Goal: Task Accomplishment & Management: Manage account settings

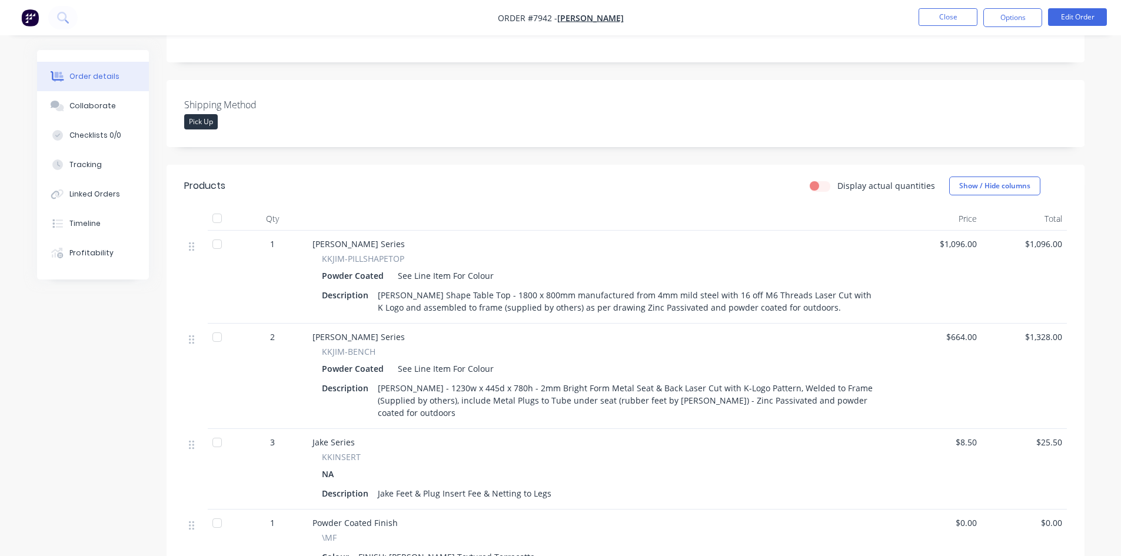
scroll to position [235, 0]
click at [938, 20] on button "Close" at bounding box center [948, 17] width 59 height 18
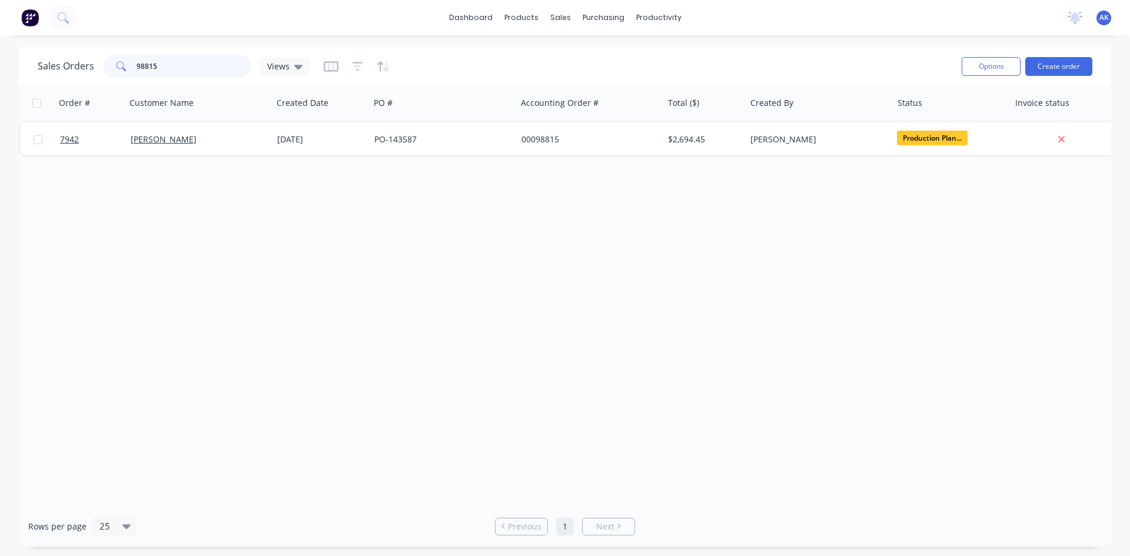
click at [159, 65] on input "98815" at bounding box center [194, 67] width 115 height 24
type input "98935"
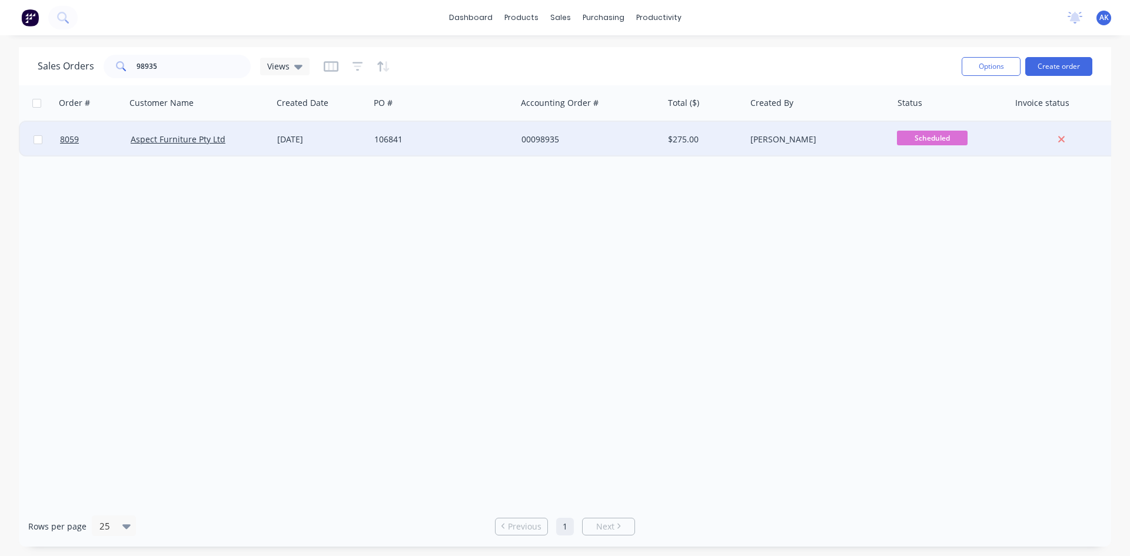
click at [308, 130] on div "[DATE]" at bounding box center [320, 139] width 97 height 35
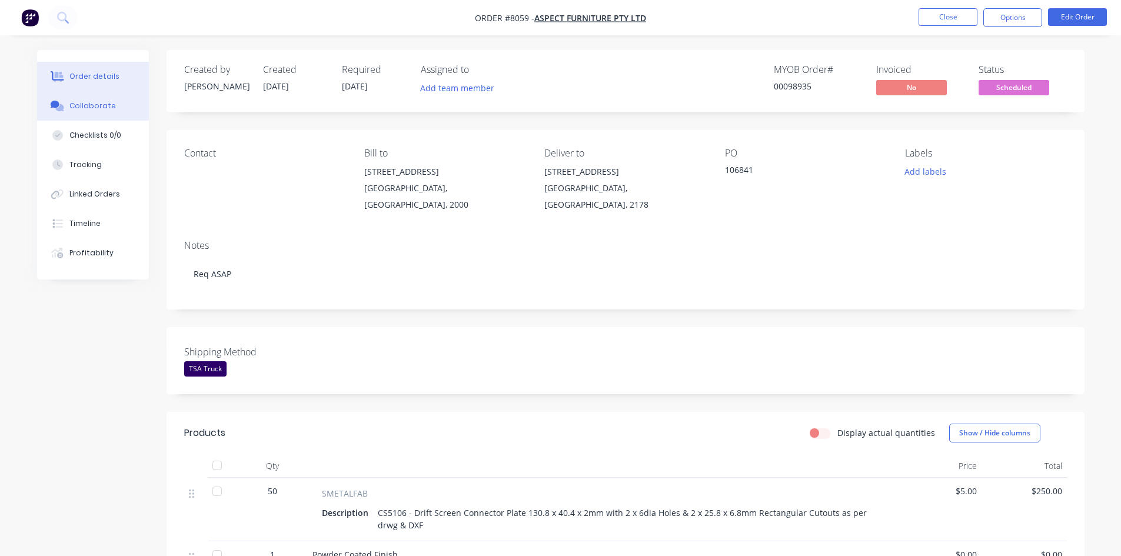
click at [114, 109] on button "Collaborate" at bounding box center [93, 105] width 112 height 29
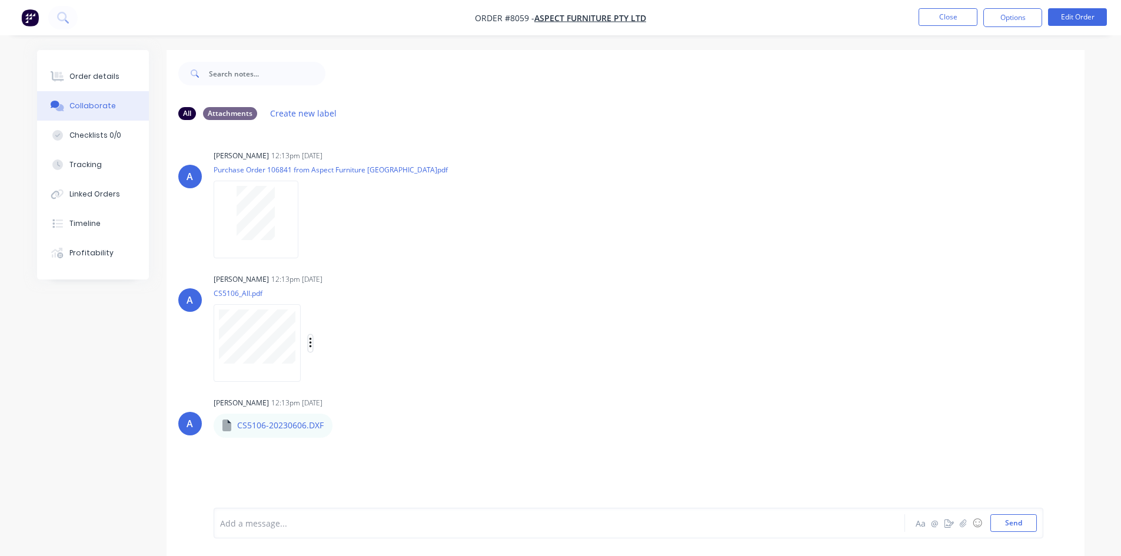
click at [310, 344] on icon "button" at bounding box center [310, 343] width 2 height 11
click at [338, 347] on button "Labels" at bounding box center [387, 348] width 132 height 26
click at [398, 300] on div "Labels Download" at bounding box center [323, 343] width 218 height 88
click at [1015, 525] on button "Send" at bounding box center [1013, 523] width 46 height 18
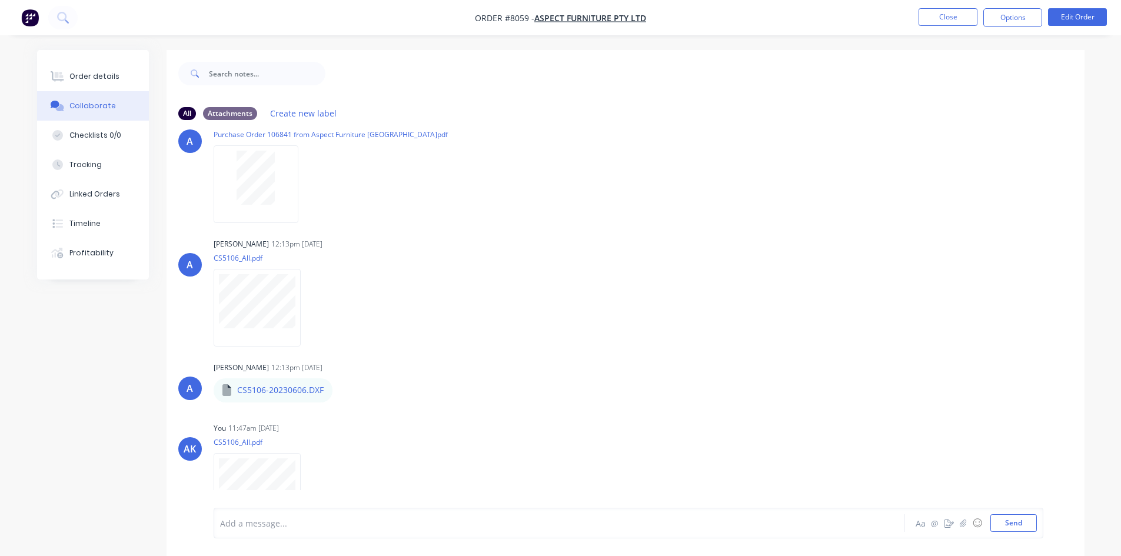
scroll to position [63, 0]
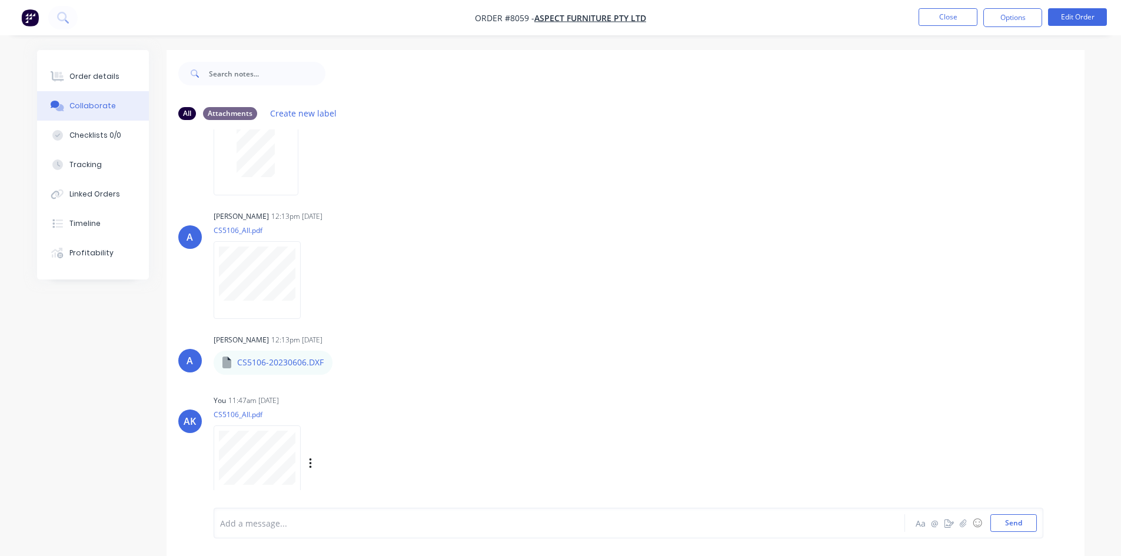
click at [307, 467] on div "Labels Download Delete" at bounding box center [371, 463] width 132 height 17
click at [313, 464] on div "Labels Download Delete" at bounding box center [371, 463] width 132 height 17
click at [310, 467] on icon "button" at bounding box center [311, 464] width 4 height 14
click at [335, 447] on button "Labels" at bounding box center [387, 438] width 132 height 26
click at [388, 460] on input "text" at bounding box center [432, 463] width 128 height 24
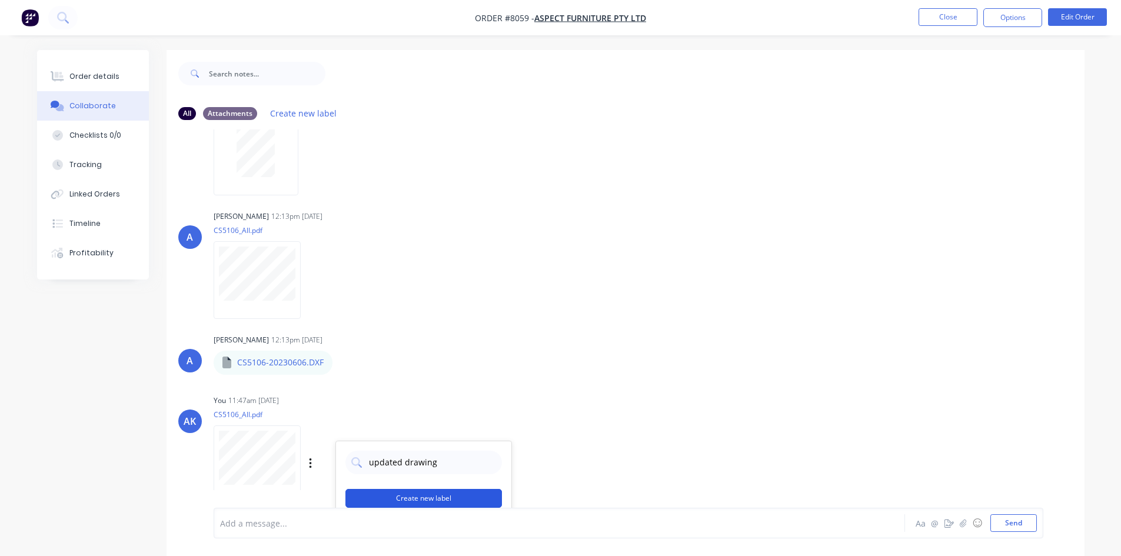
type input "updated drawing"
click at [410, 495] on button "Create new label" at bounding box center [423, 498] width 157 height 19
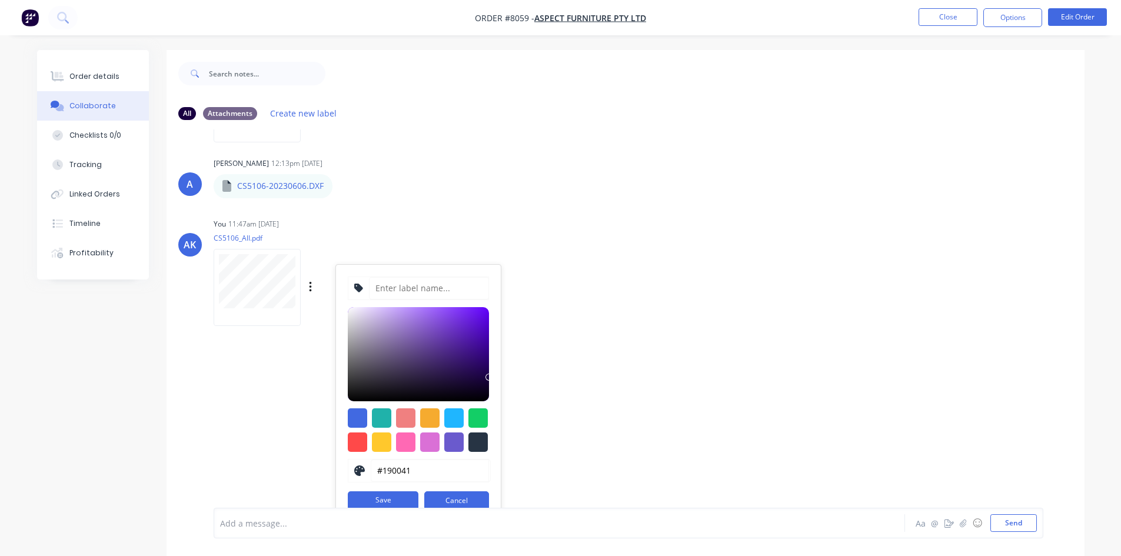
scroll to position [255, 0]
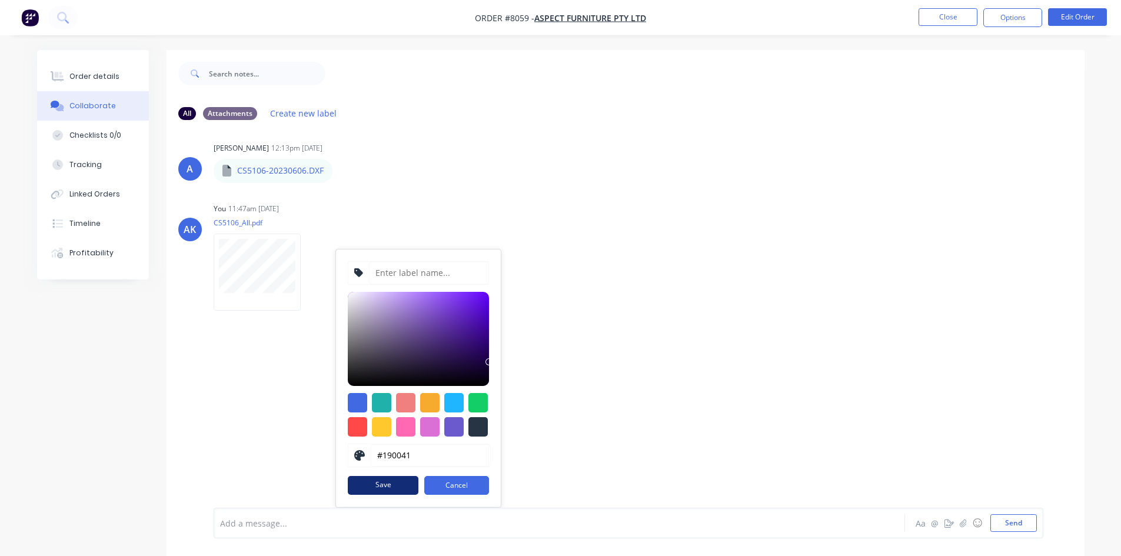
click at [383, 485] on button "Save" at bounding box center [383, 485] width 71 height 19
click at [392, 268] on input at bounding box center [429, 273] width 120 height 22
type input "updated drawing"
click at [395, 487] on button "Save" at bounding box center [383, 485] width 71 height 19
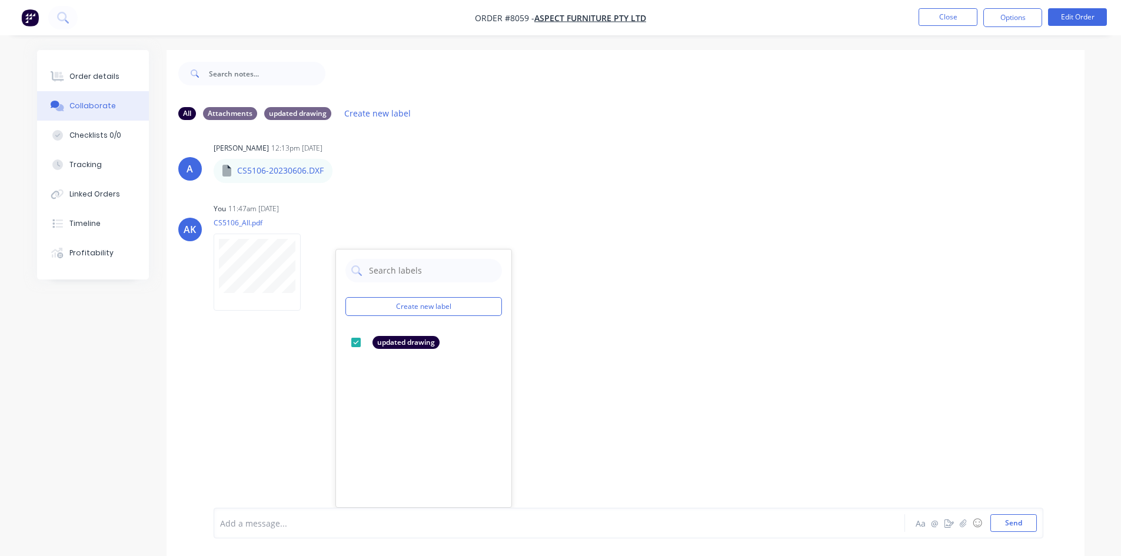
scroll to position [63, 0]
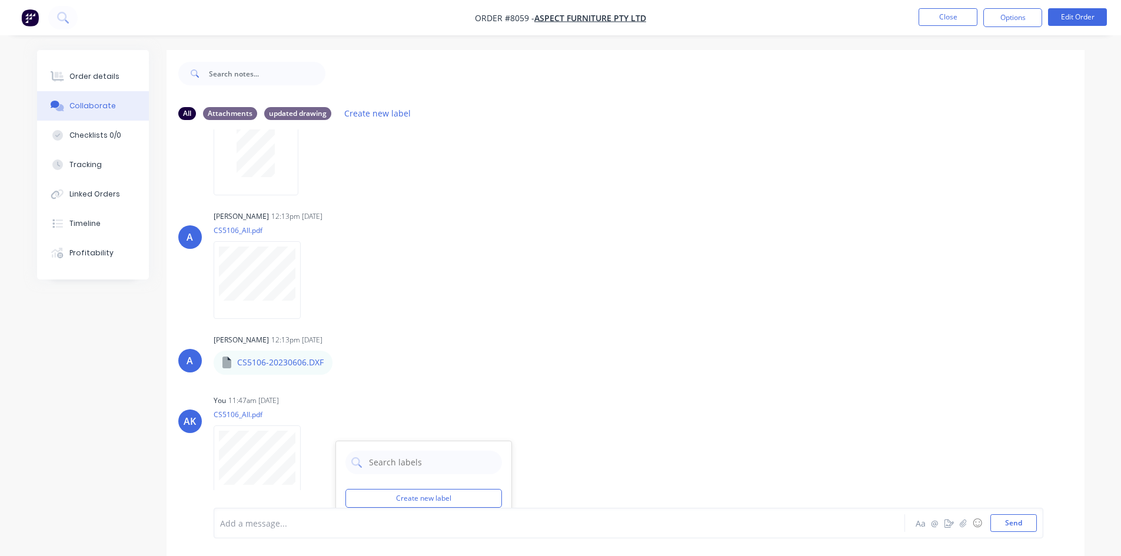
click at [283, 380] on div "A [PERSON_NAME] 12:13pm [DATE] Purchase Order 106841 from Aspect Furniture [GEO…" at bounding box center [626, 318] width 918 height 378
click at [318, 113] on div "updated drawing" at bounding box center [297, 113] width 67 height 13
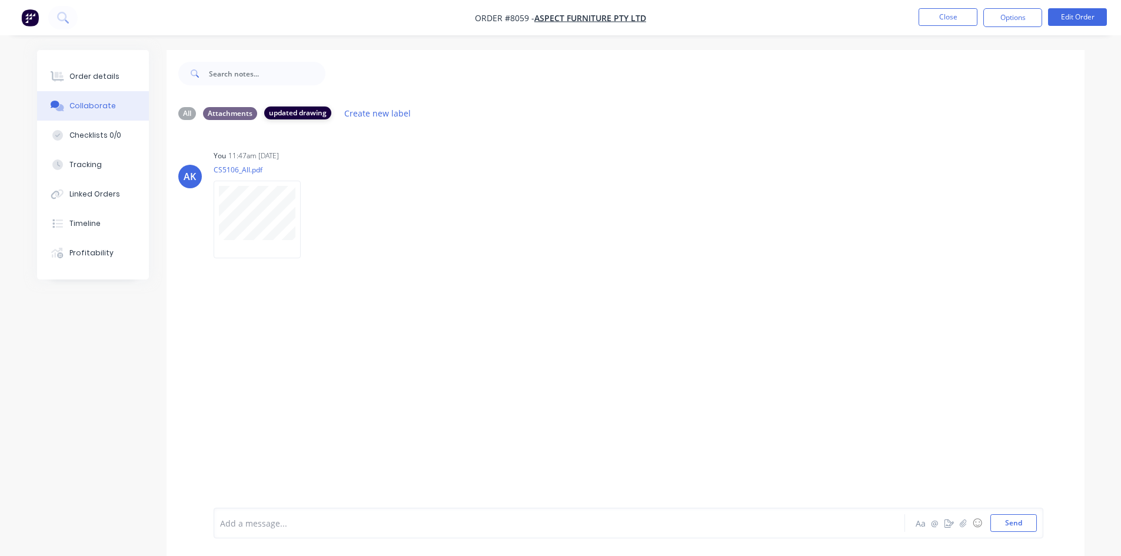
scroll to position [0, 0]
click at [224, 115] on div "Attachments" at bounding box center [230, 113] width 54 height 13
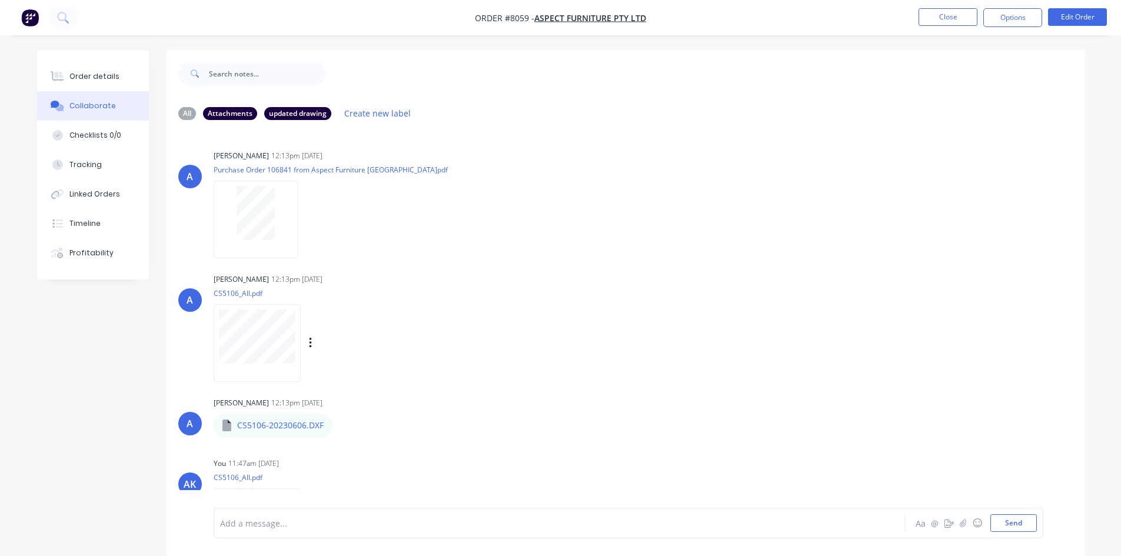
scroll to position [63, 0]
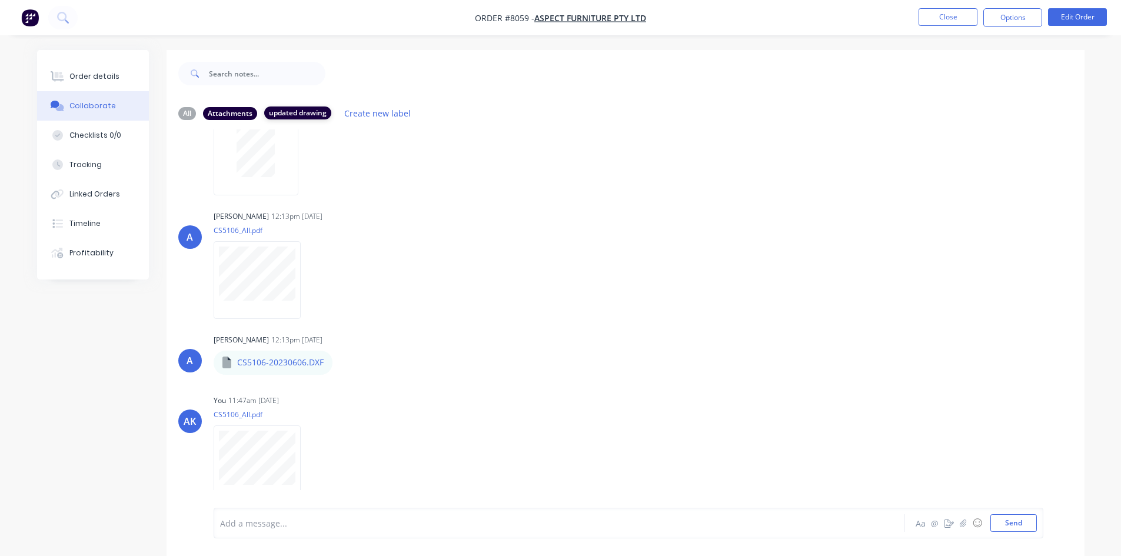
click at [290, 112] on div "updated drawing" at bounding box center [297, 113] width 67 height 13
click at [304, 115] on div "updated drawing" at bounding box center [297, 113] width 67 height 13
click at [97, 81] on div "Order details" at bounding box center [94, 76] width 50 height 11
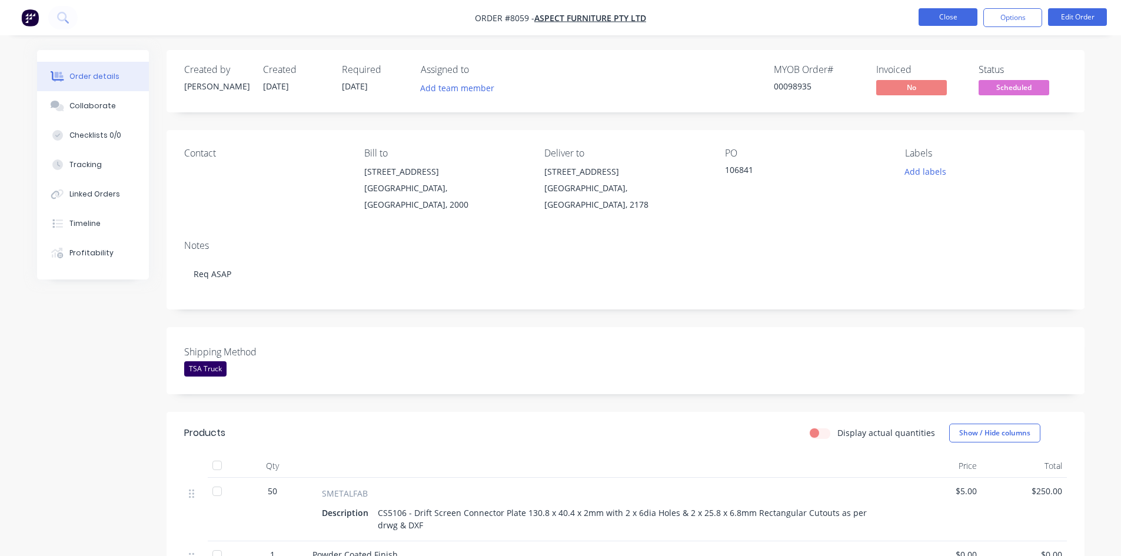
click at [946, 16] on button "Close" at bounding box center [948, 17] width 59 height 18
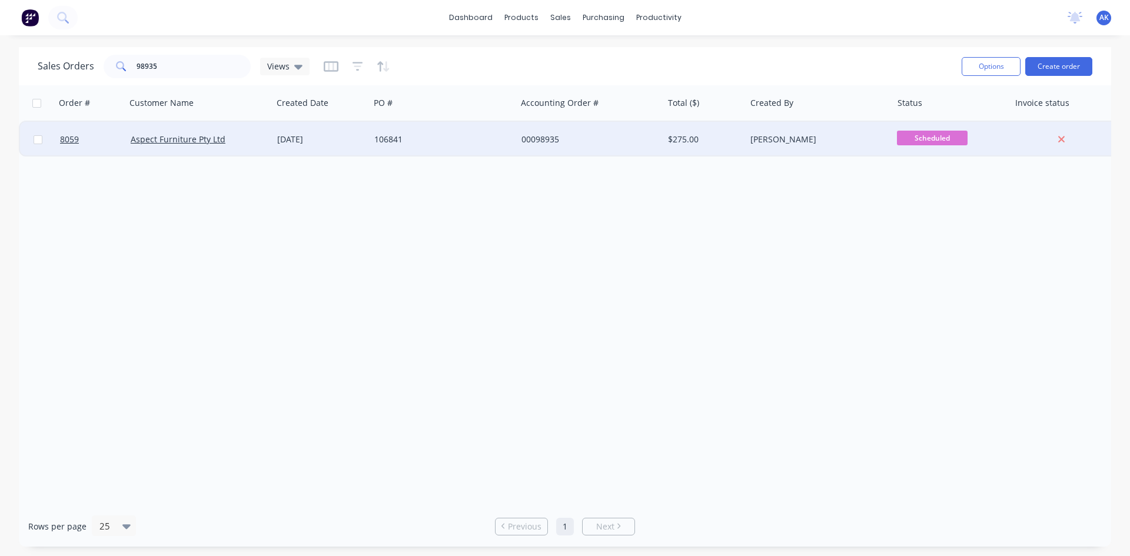
click at [331, 139] on div "[DATE]" at bounding box center [321, 140] width 88 height 12
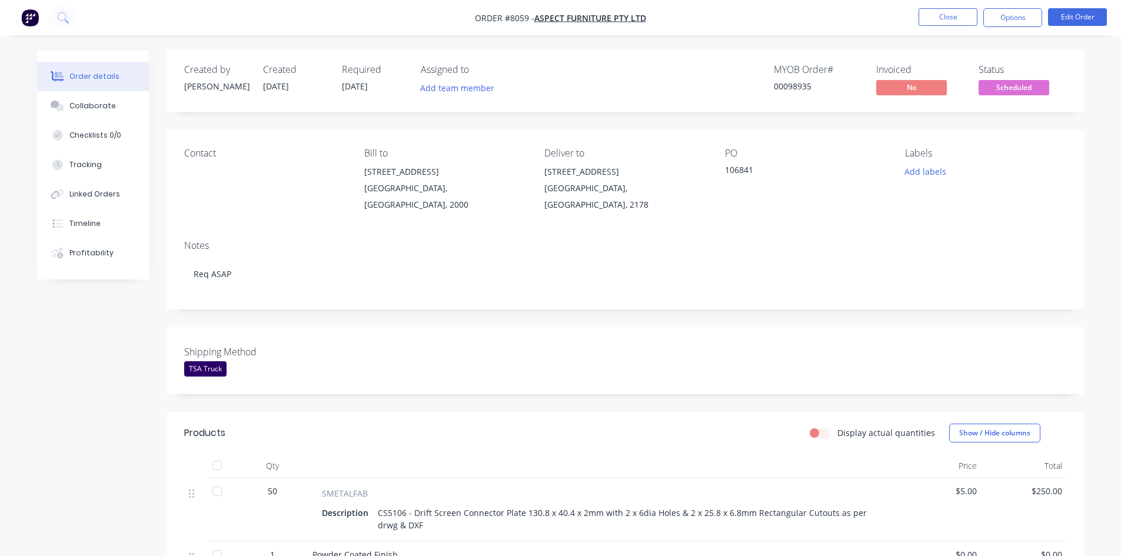
click at [1011, 94] on span "Scheduled" at bounding box center [1014, 87] width 71 height 15
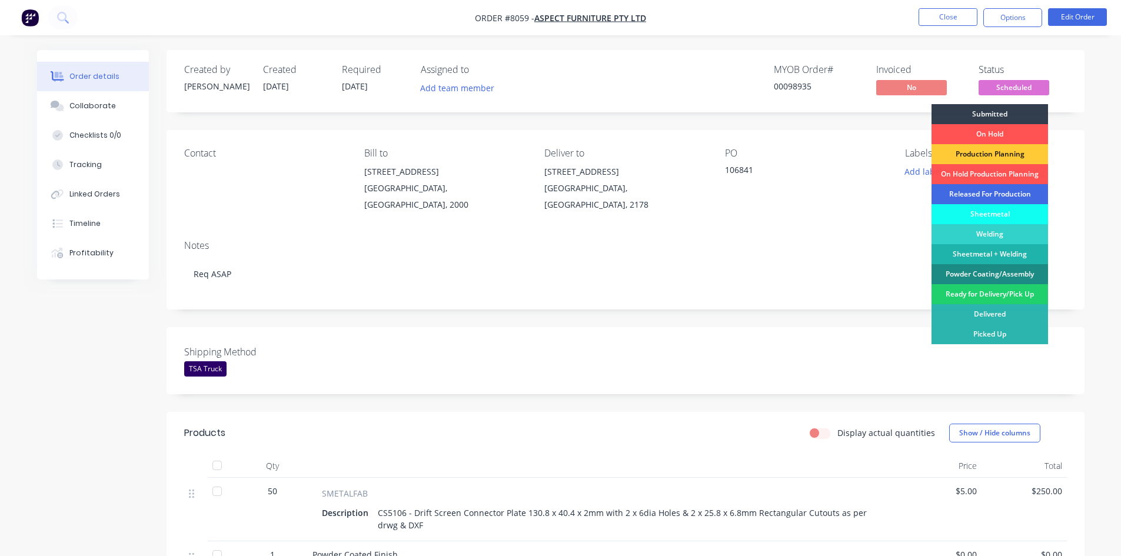
click at [993, 189] on div "Released For Production" at bounding box center [989, 194] width 117 height 20
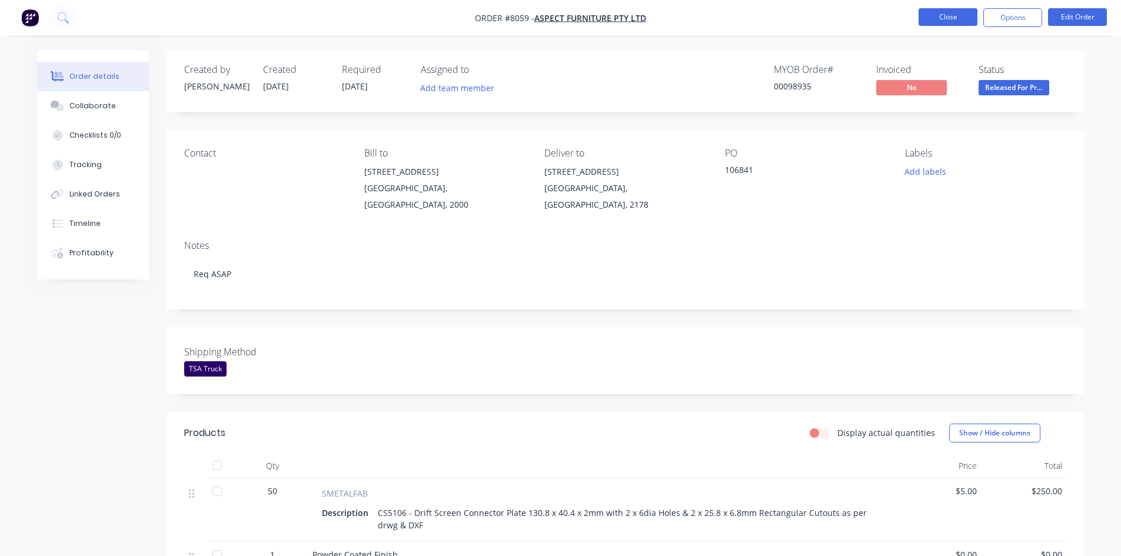
click at [949, 16] on button "Close" at bounding box center [948, 17] width 59 height 18
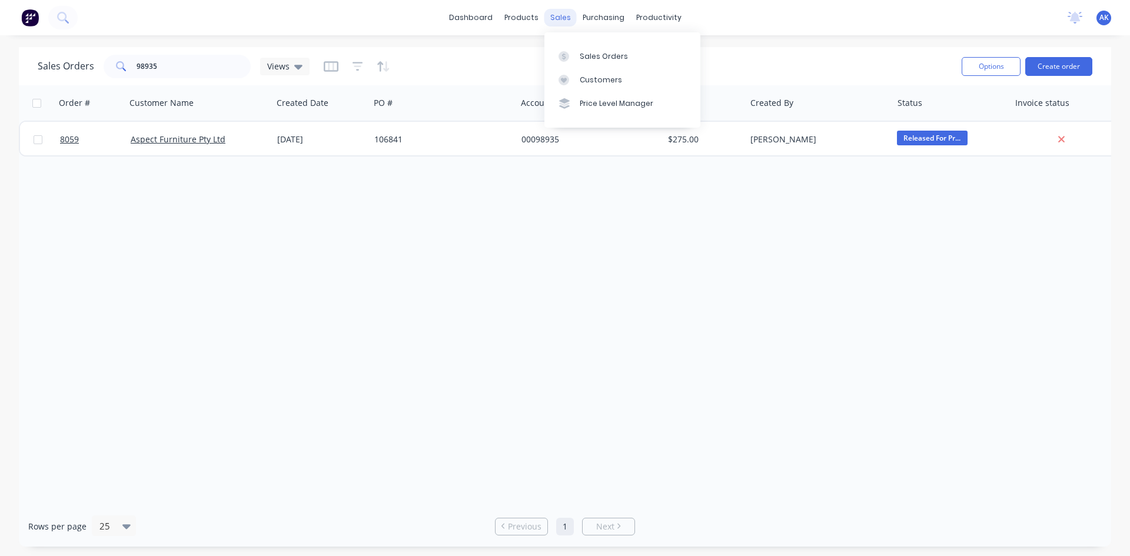
click at [564, 12] on div "sales" at bounding box center [560, 18] width 32 height 18
click at [480, 24] on link "dashboard" at bounding box center [470, 18] width 55 height 18
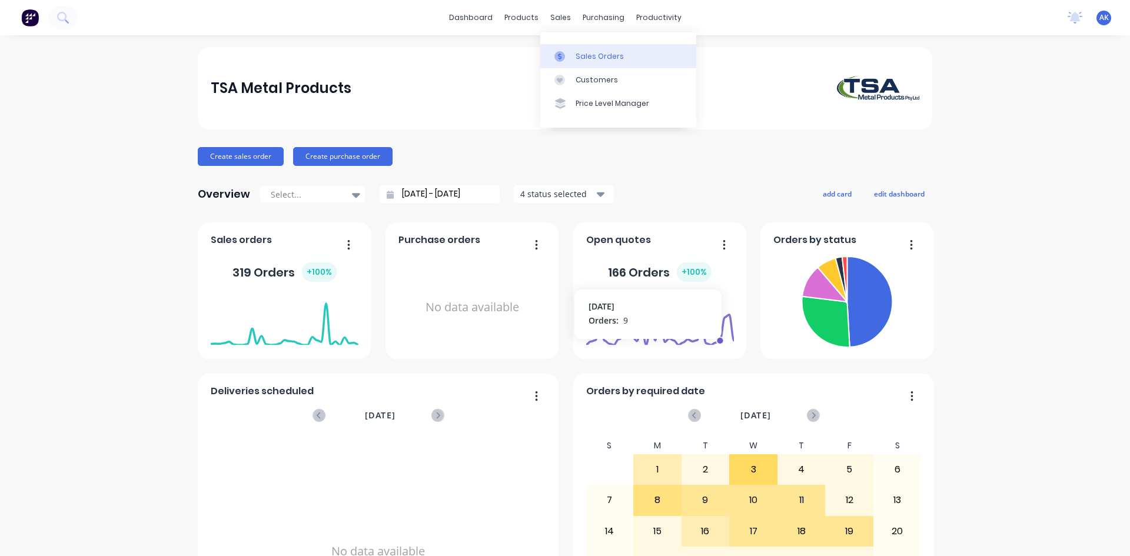
click at [580, 58] on div "Sales Orders" at bounding box center [599, 56] width 48 height 11
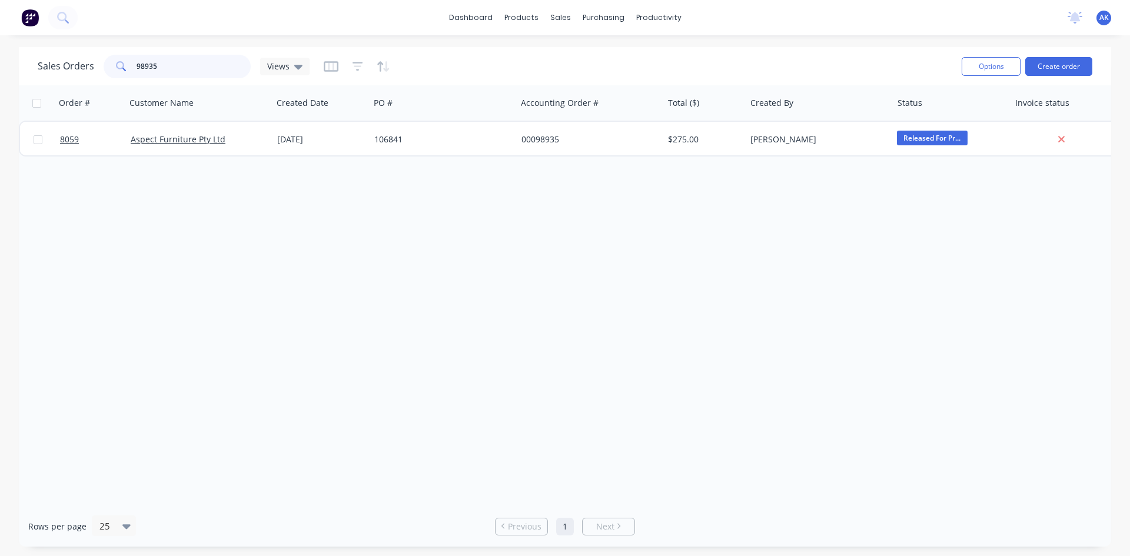
drag, startPoint x: 204, startPoint y: 68, endPoint x: 86, endPoint y: 69, distance: 117.1
click at [86, 69] on div "Sales Orders 98935 Views" at bounding box center [174, 67] width 272 height 24
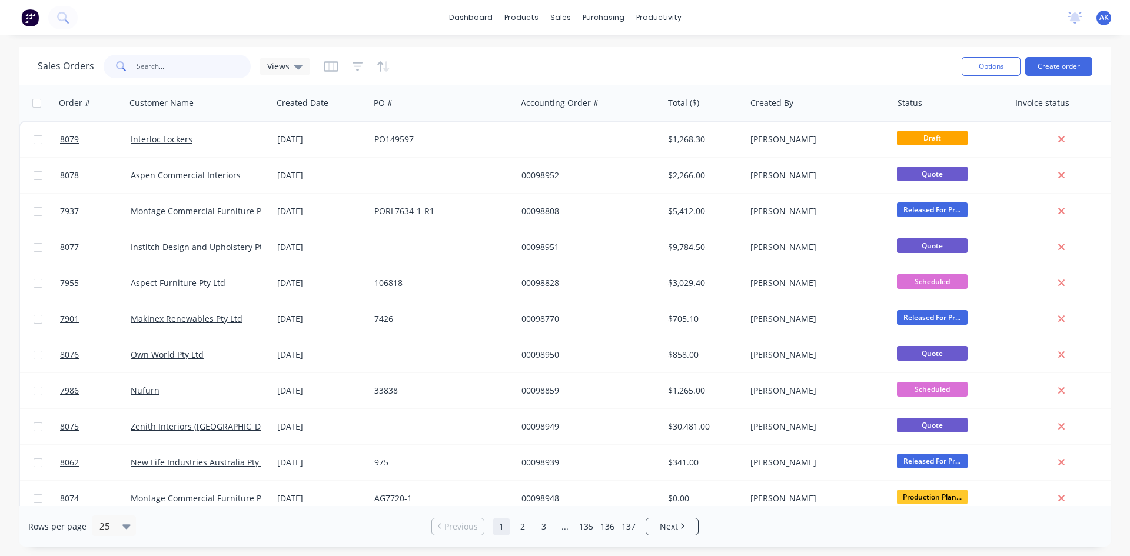
click at [200, 67] on input "text" at bounding box center [194, 67] width 115 height 24
type input "98935"
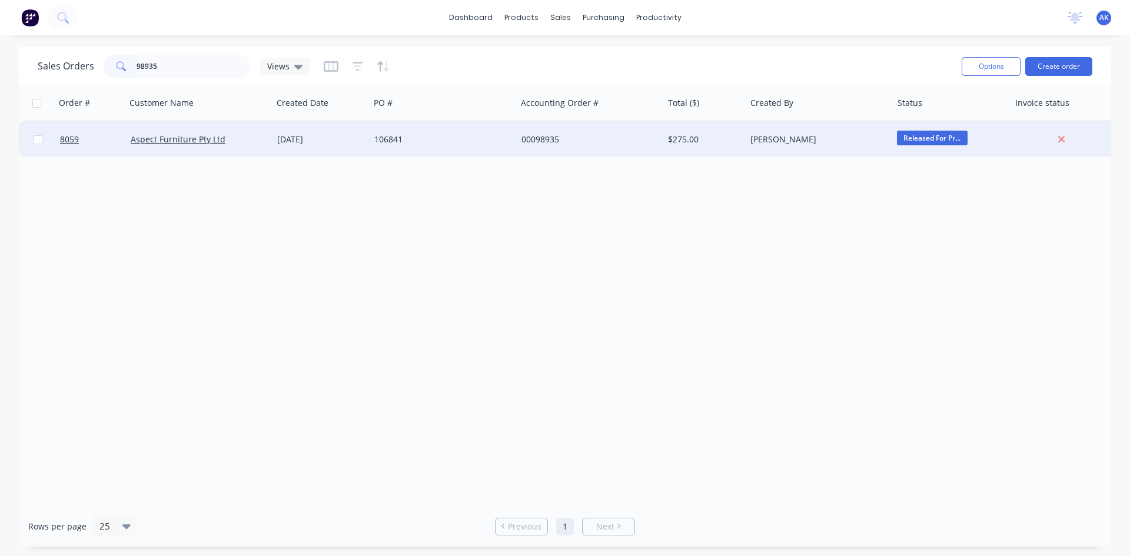
click at [395, 137] on div "106841" at bounding box center [439, 140] width 131 height 12
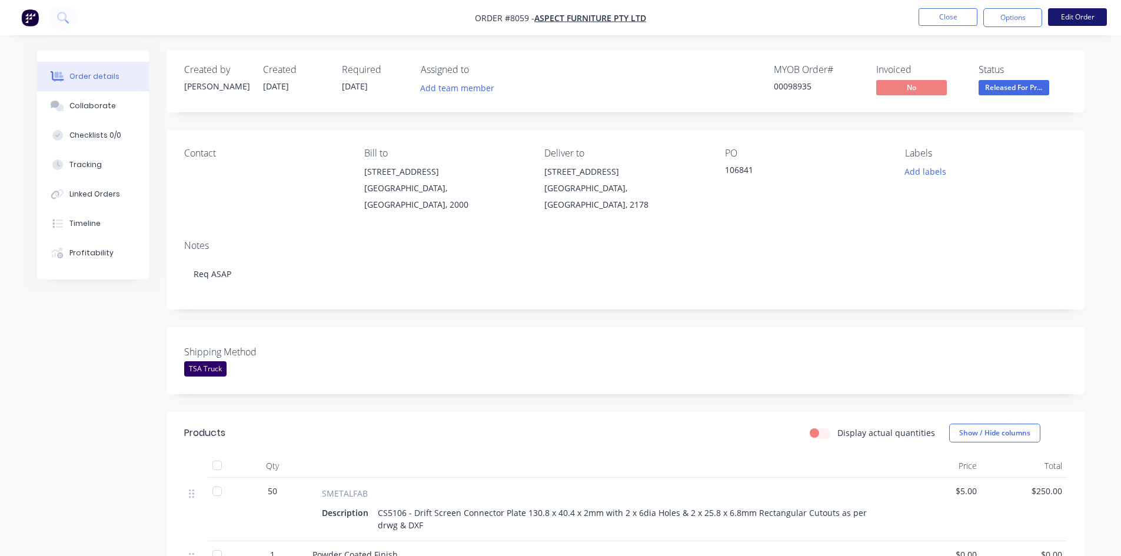
click at [1067, 14] on button "Edit Order" at bounding box center [1077, 17] width 59 height 18
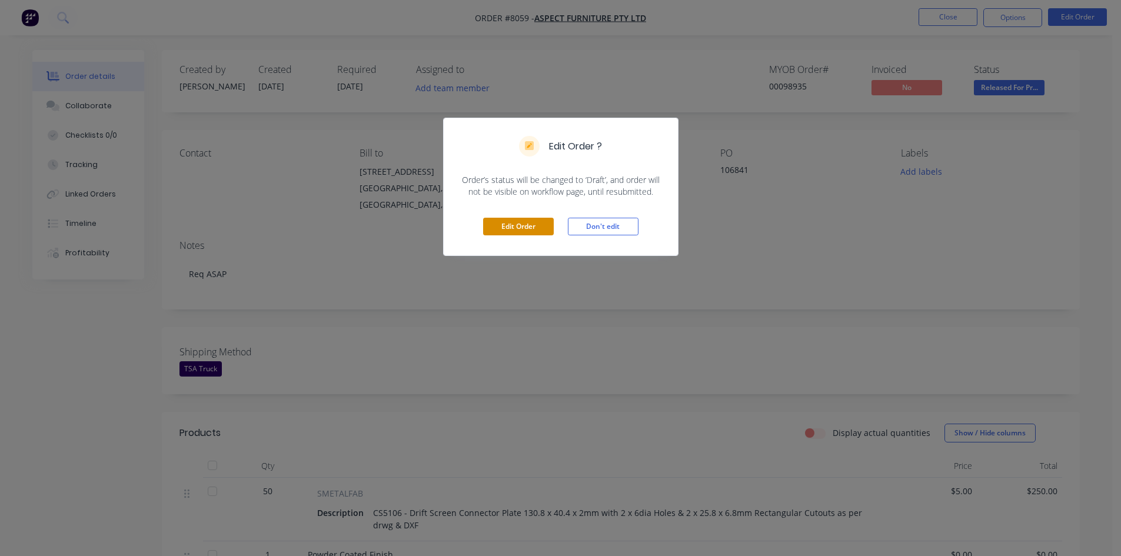
click at [528, 222] on button "Edit Order" at bounding box center [518, 227] width 71 height 18
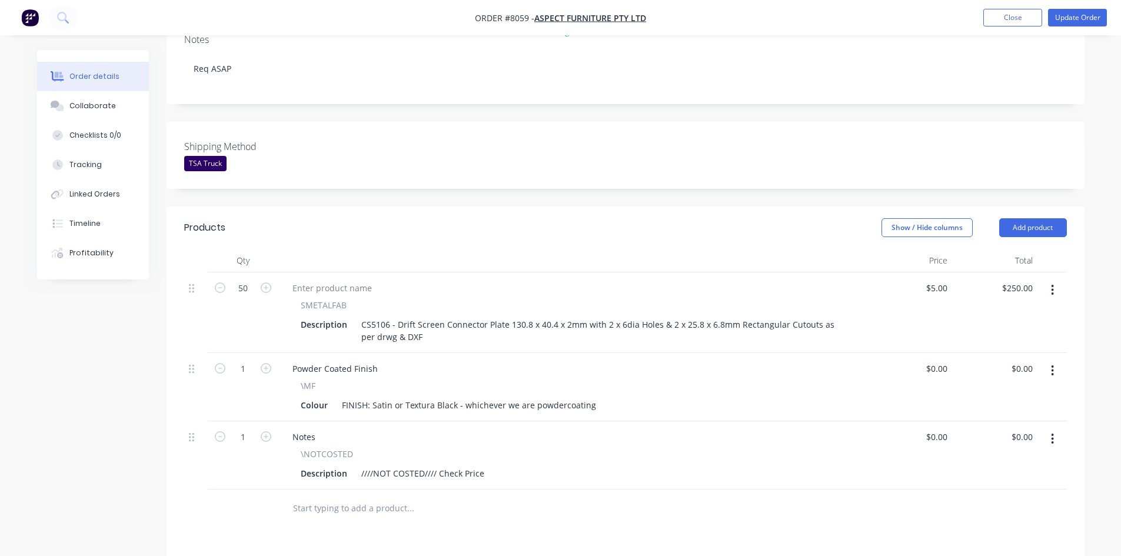
scroll to position [294, 0]
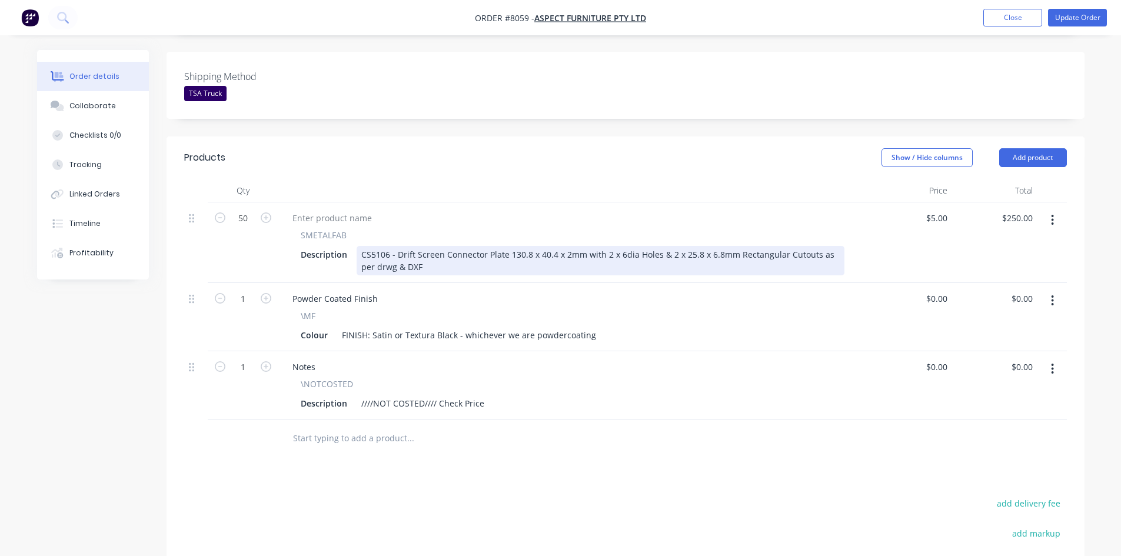
click at [519, 246] on div "CS5106 - Drift Screen Connector Plate 130.8 x 40.4 x 2mm with 2 x 6dia Holes & …" at bounding box center [601, 260] width 488 height 29
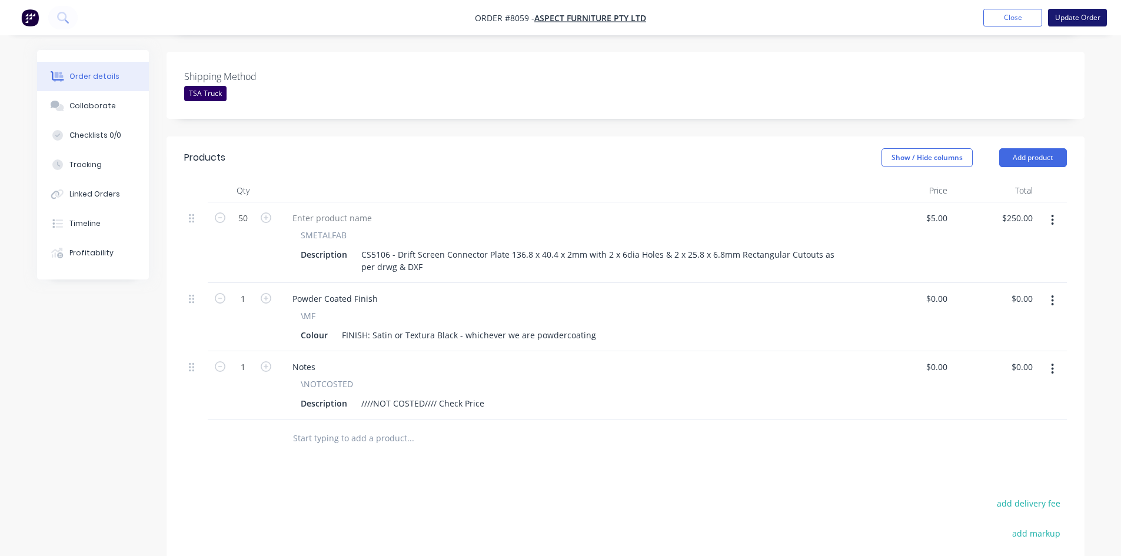
click at [1082, 19] on button "Update Order" at bounding box center [1077, 18] width 59 height 18
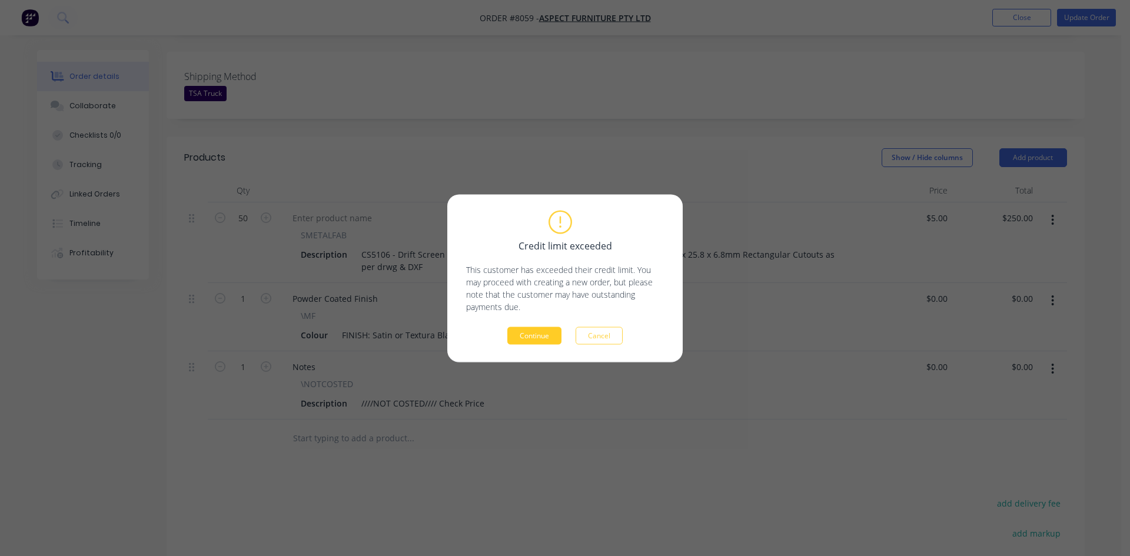
click at [533, 340] on button "Continue" at bounding box center [534, 336] width 54 height 18
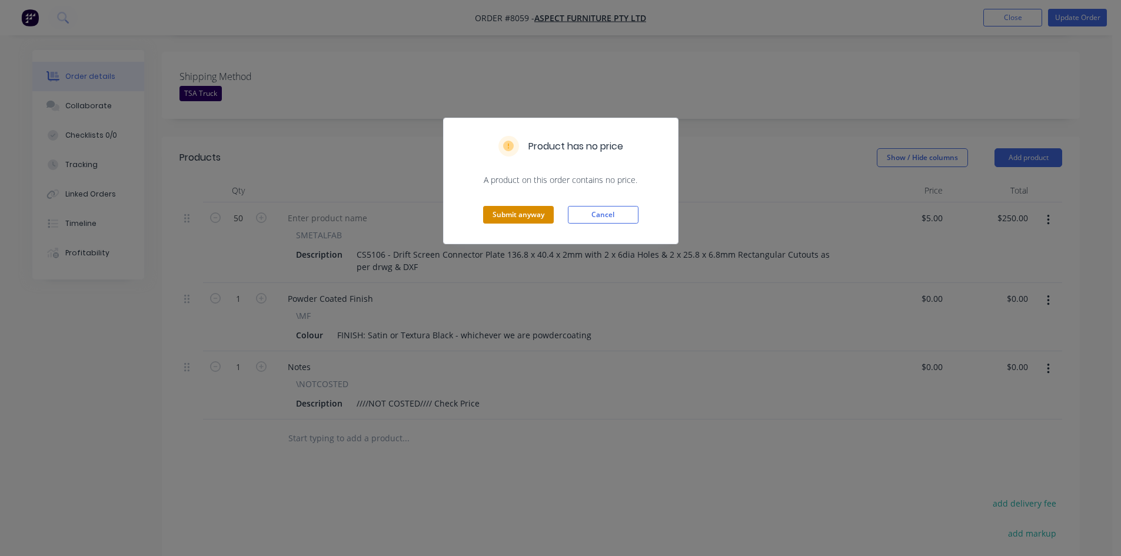
click at [512, 218] on button "Submit anyway" at bounding box center [518, 215] width 71 height 18
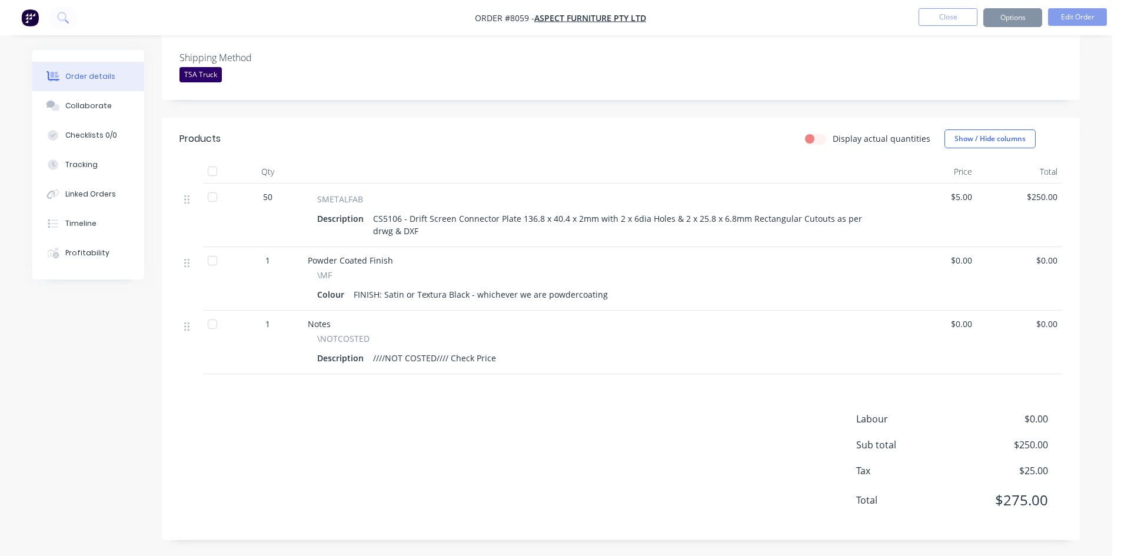
scroll to position [281, 0]
